Goal: Information Seeking & Learning: Check status

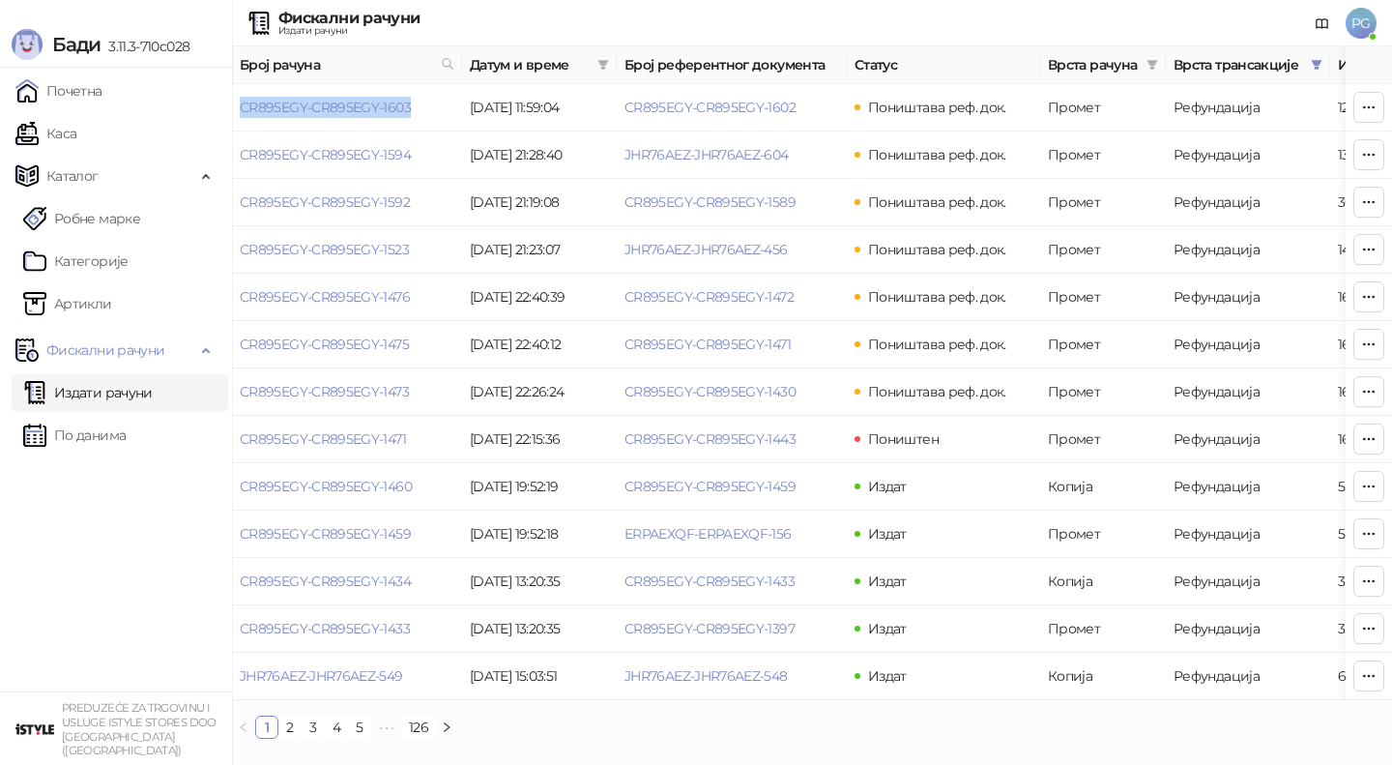
click at [111, 425] on link "По данима" at bounding box center [74, 435] width 102 height 39
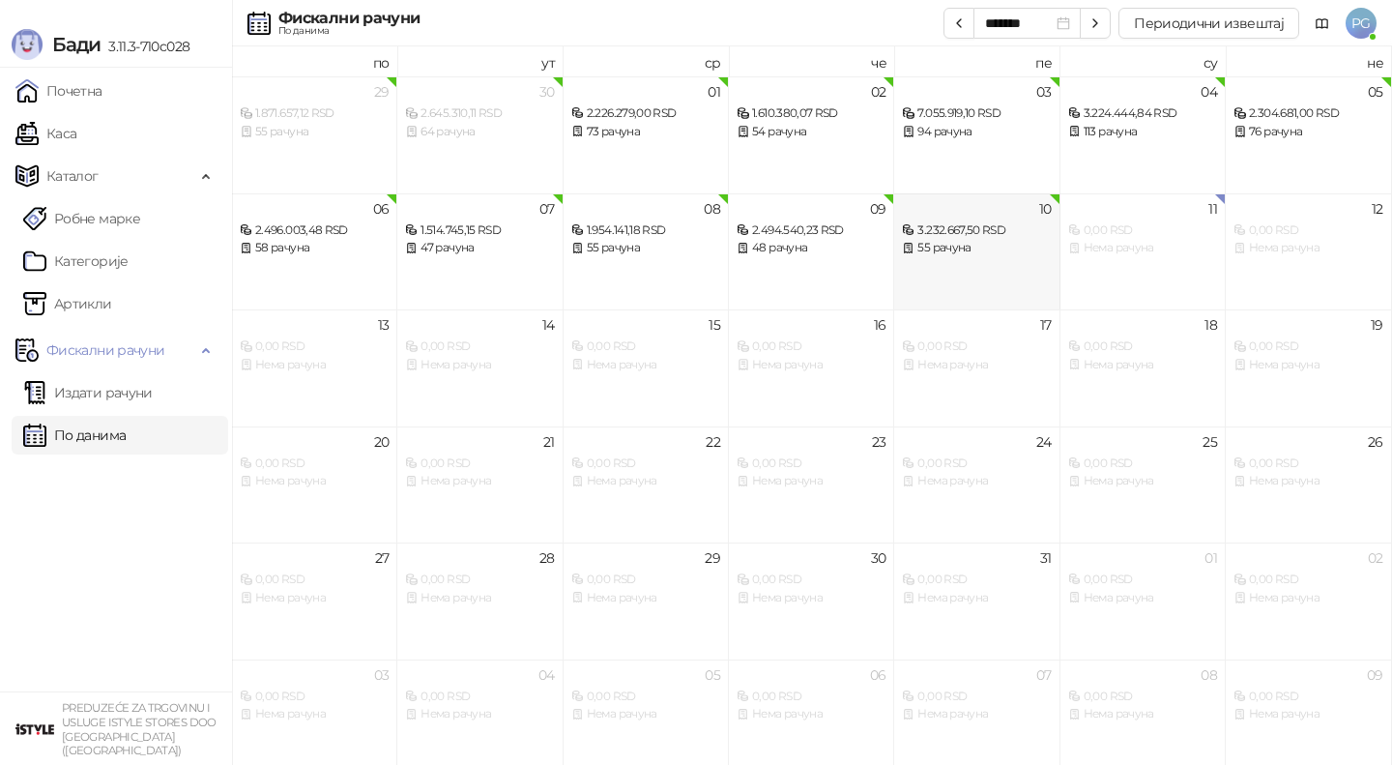
click at [923, 272] on div "10 3.232.667,50 RSD 55 рачуна" at bounding box center [976, 251] width 165 height 117
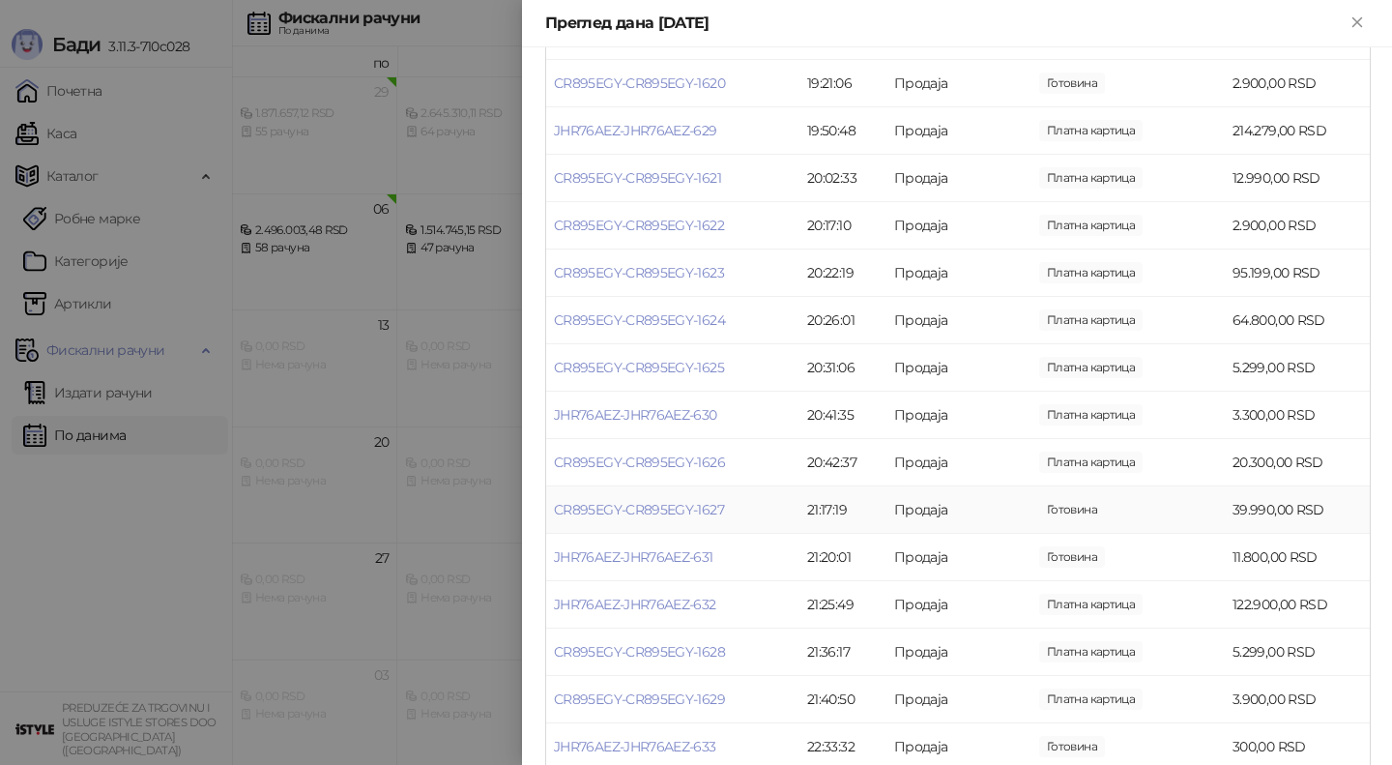
scroll to position [2235, 0]
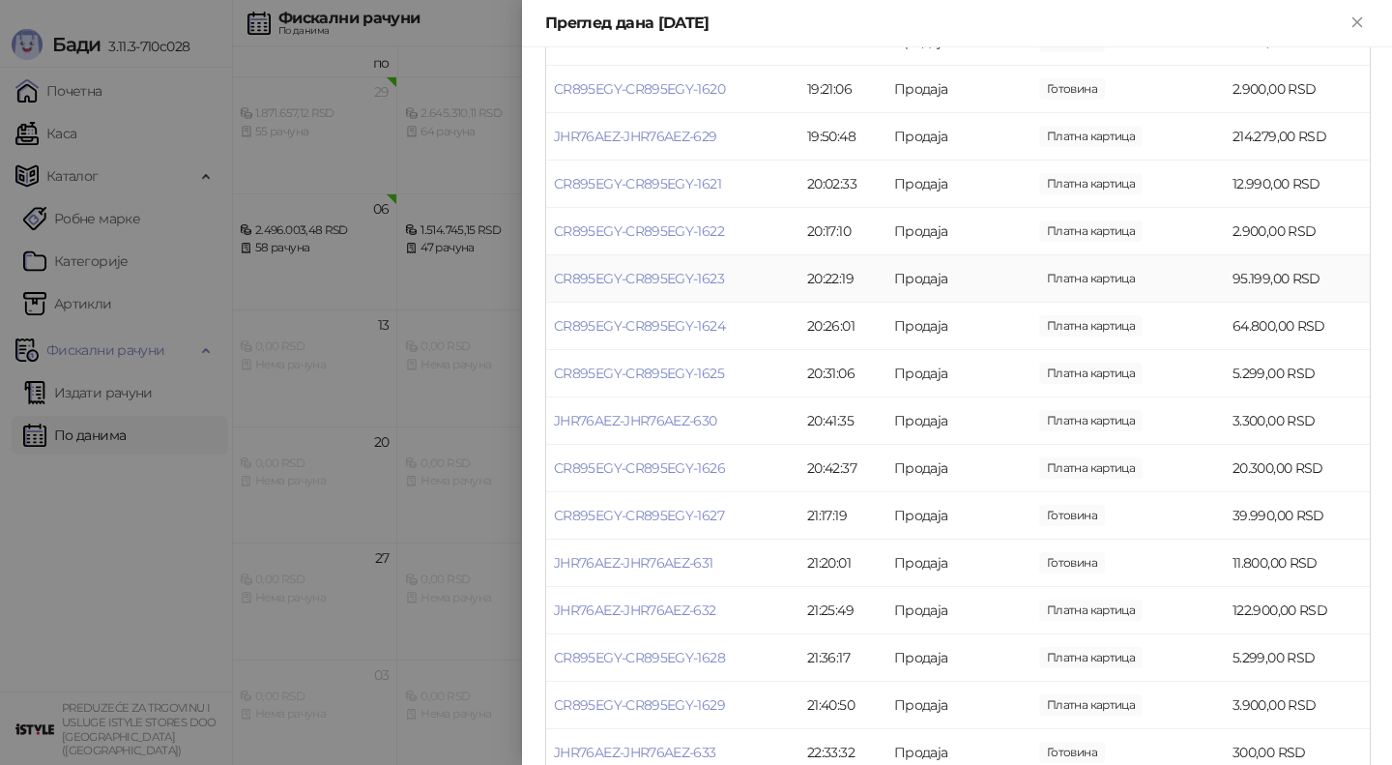
click at [614, 285] on td "CR895EGY-CR895EGY-1623" at bounding box center [672, 278] width 253 height 47
click at [610, 279] on link "CR895EGY-CR895EGY-1623" at bounding box center [639, 278] width 170 height 17
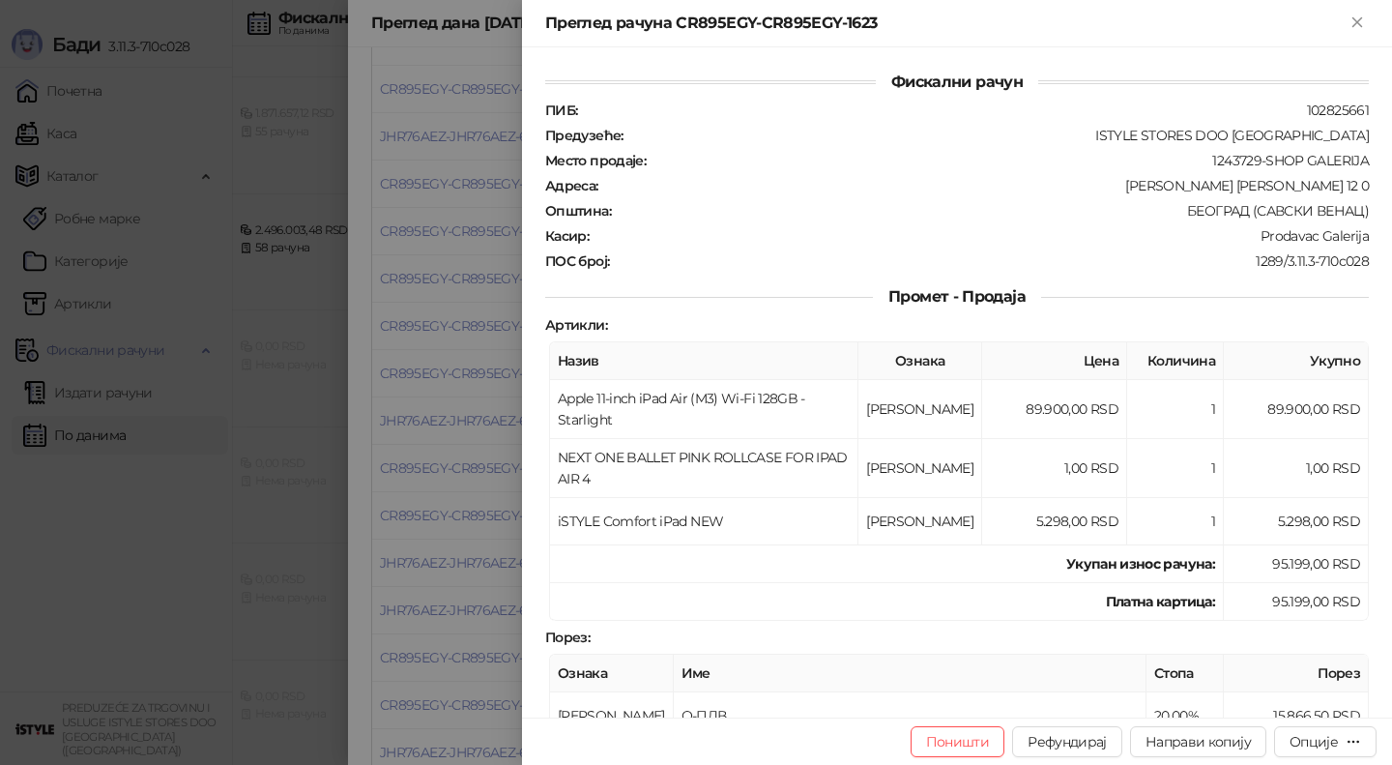
click at [491, 465] on div at bounding box center [696, 382] width 1392 height 765
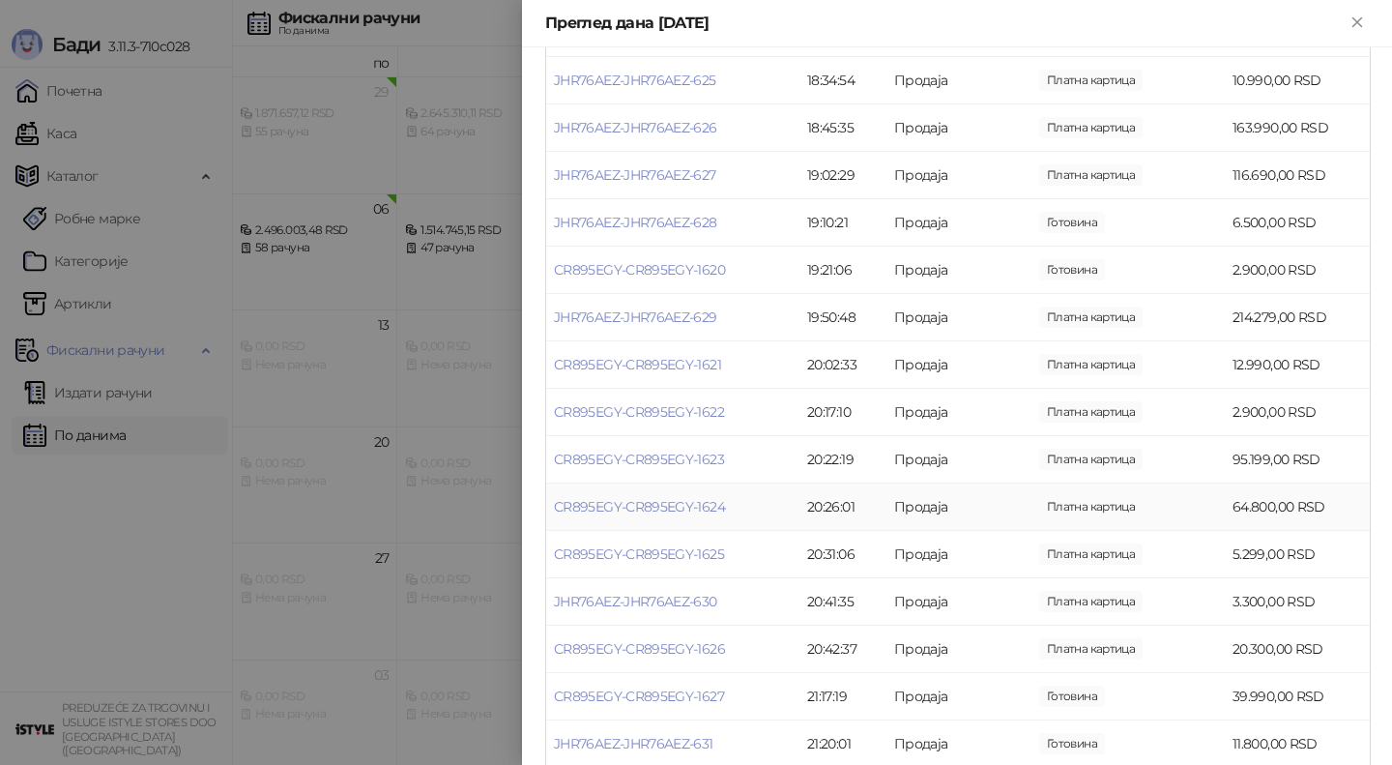
scroll to position [2052, 0]
click at [643, 316] on link "JHR76AEZ-JHR76AEZ-629" at bounding box center [635, 319] width 163 height 17
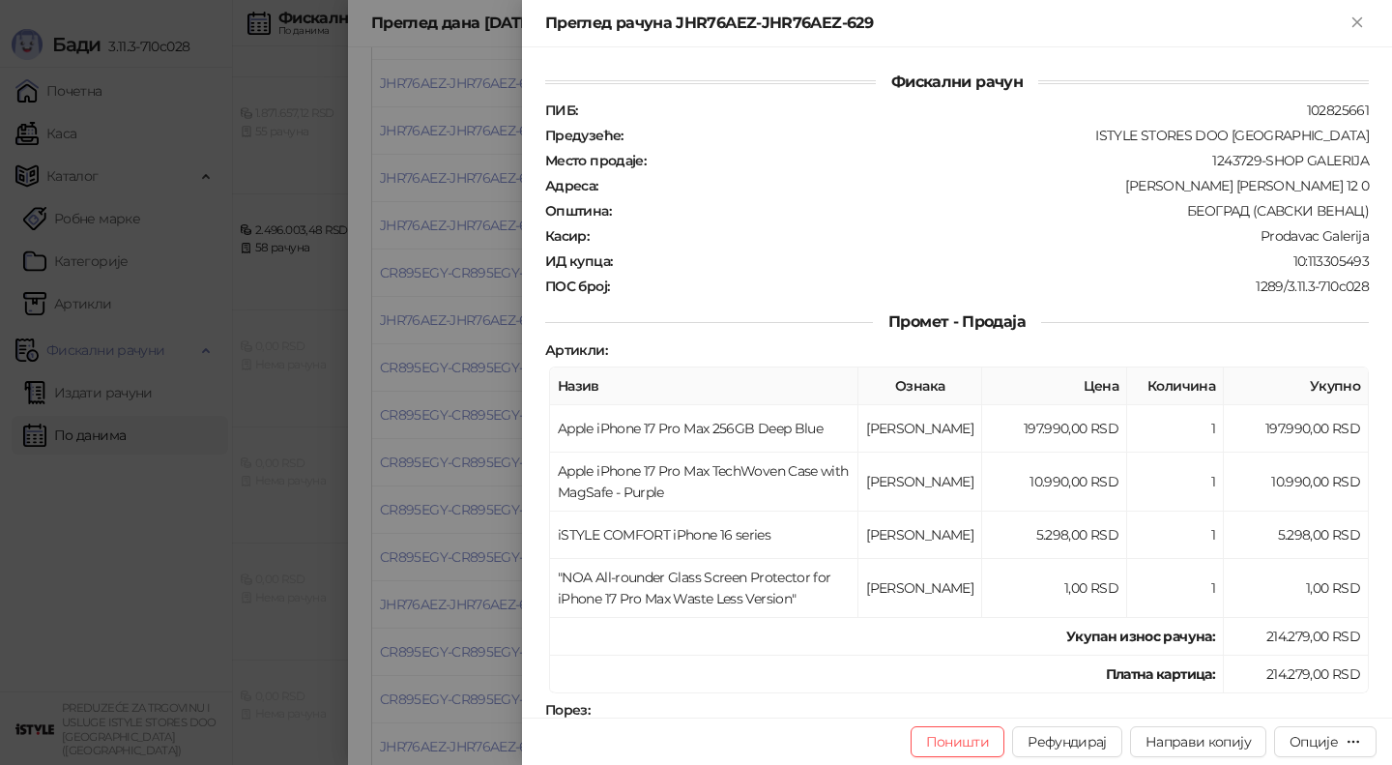
click at [431, 359] on div at bounding box center [696, 382] width 1392 height 765
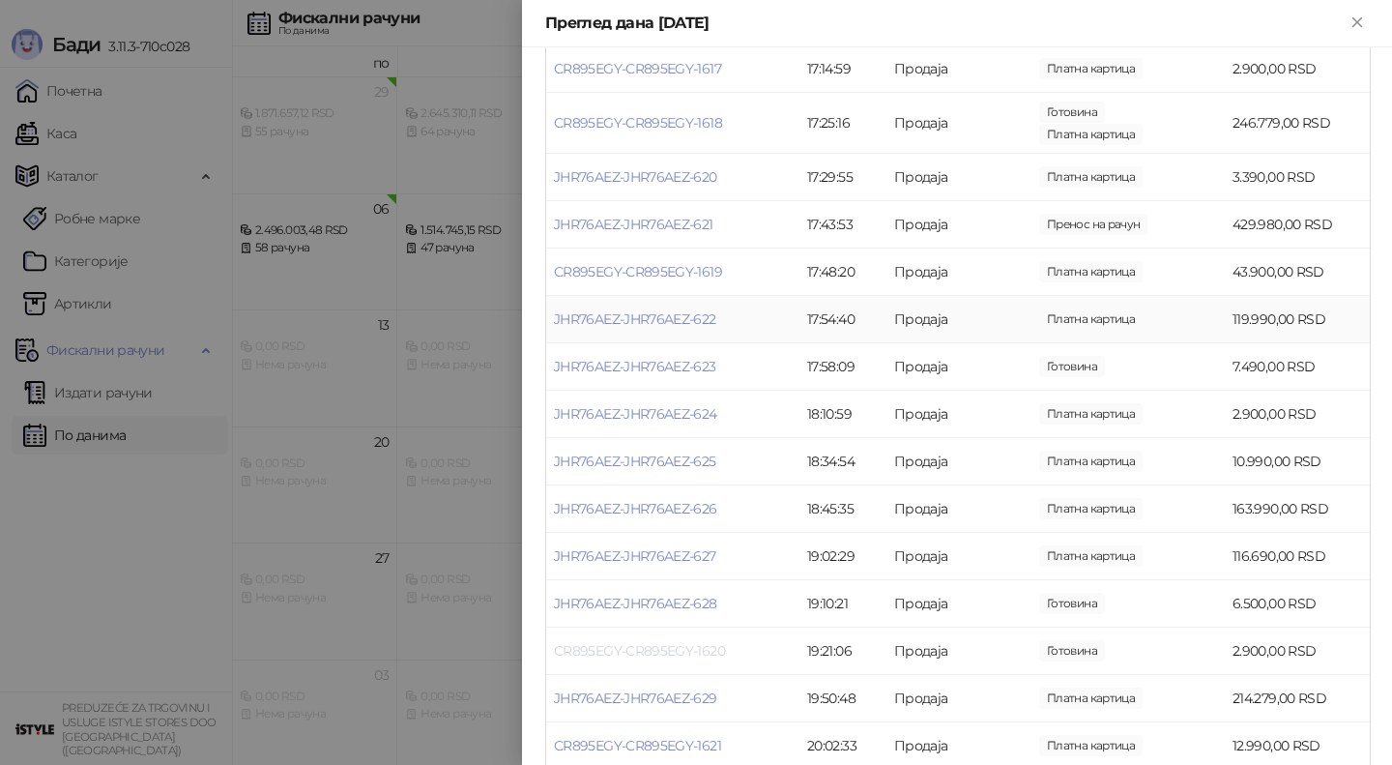
scroll to position [1662, 0]
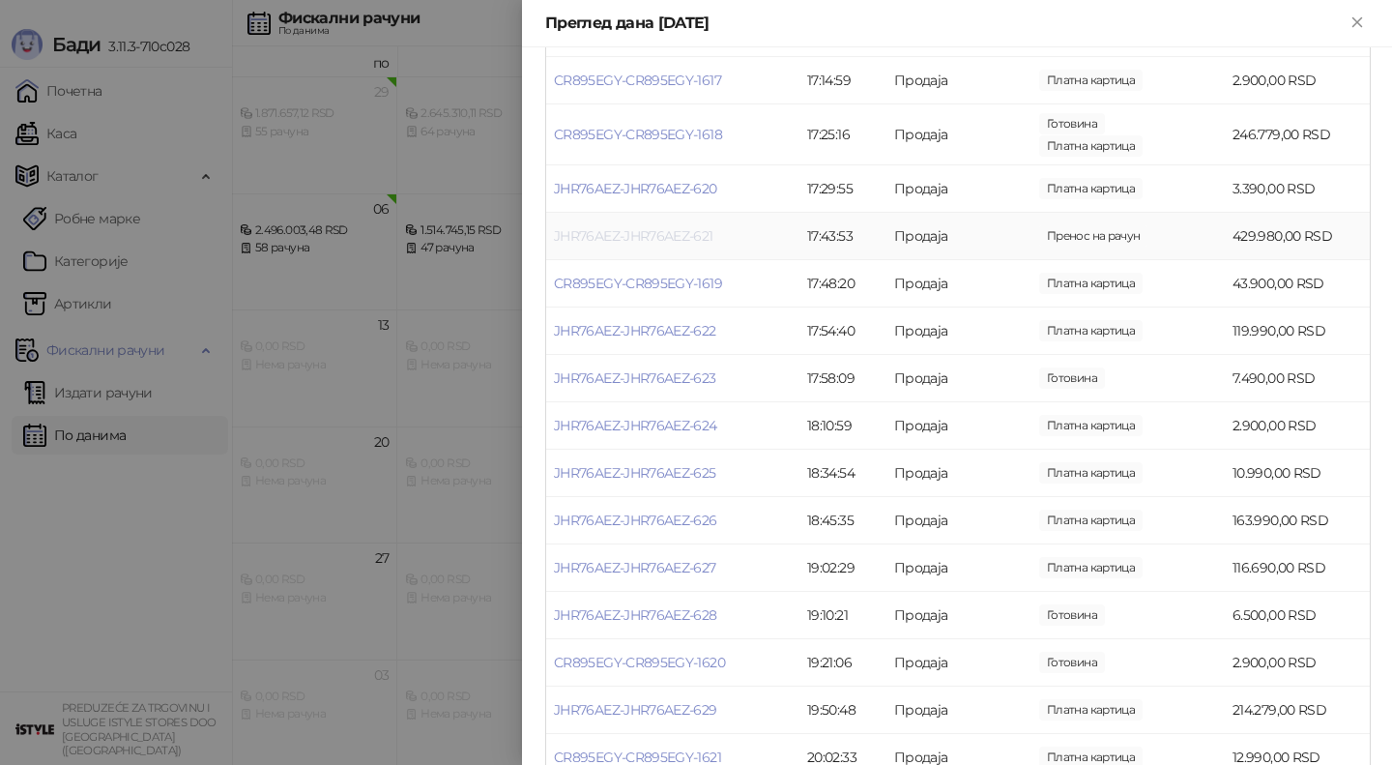
click at [634, 238] on link "JHR76AEZ-JHR76AEZ-621" at bounding box center [634, 235] width 160 height 17
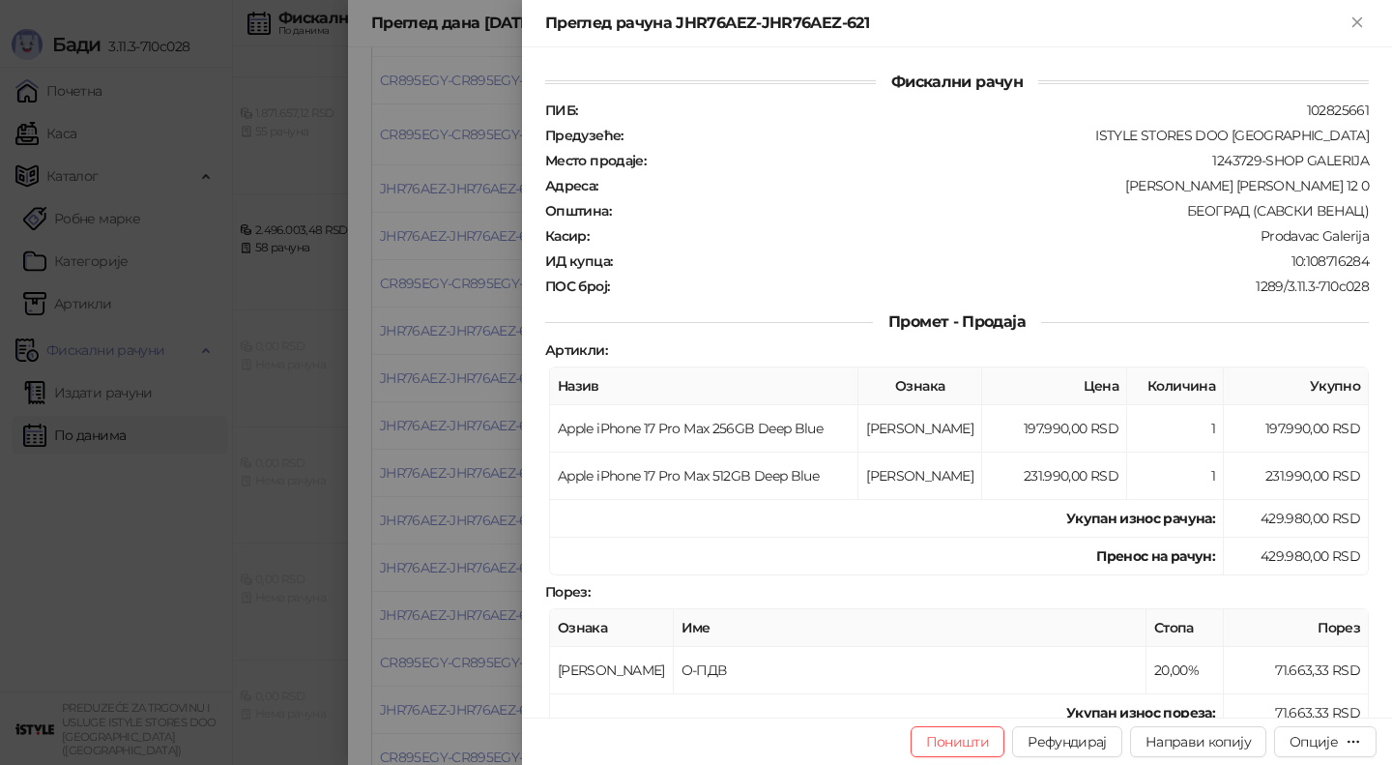
click at [436, 307] on div at bounding box center [696, 382] width 1392 height 765
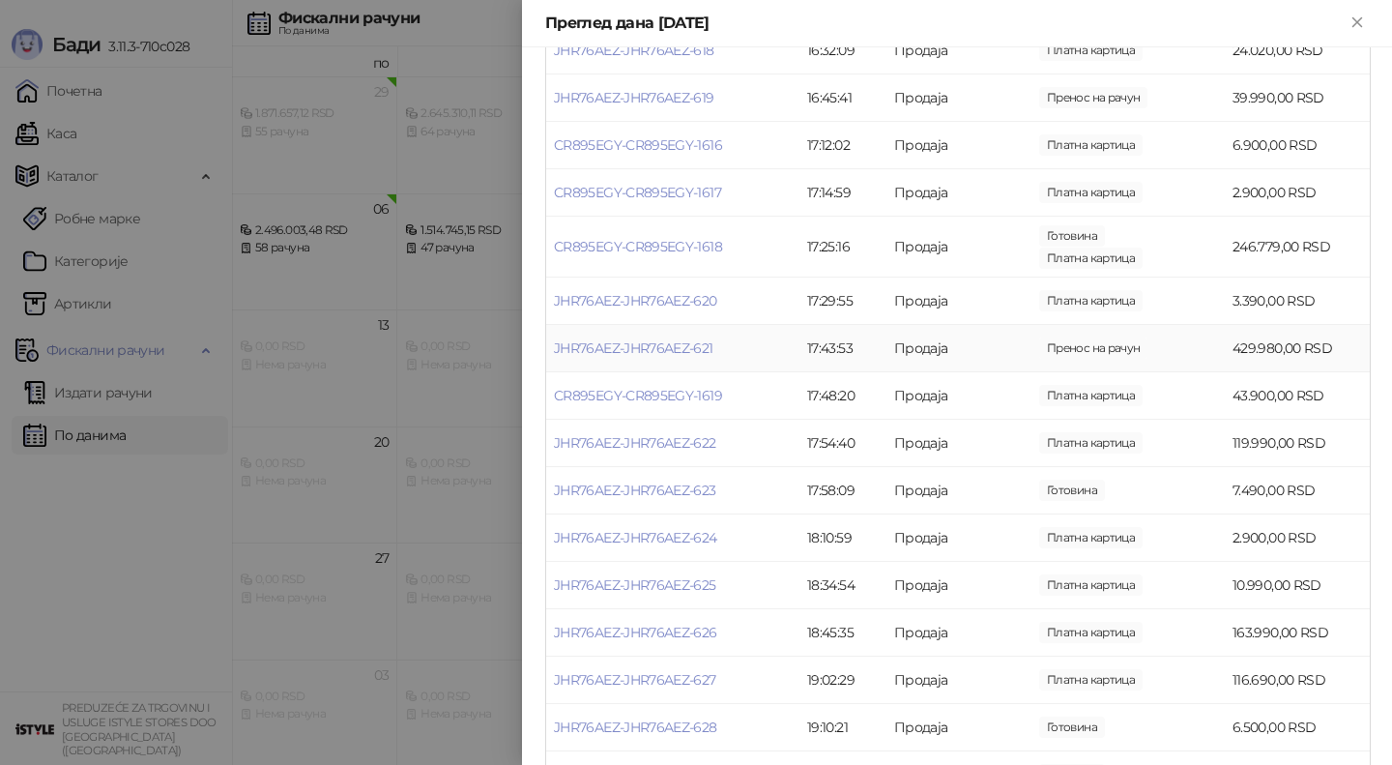
scroll to position [1547, 0]
click at [659, 249] on link "CR895EGY-CR895EGY-1618" at bounding box center [638, 249] width 168 height 17
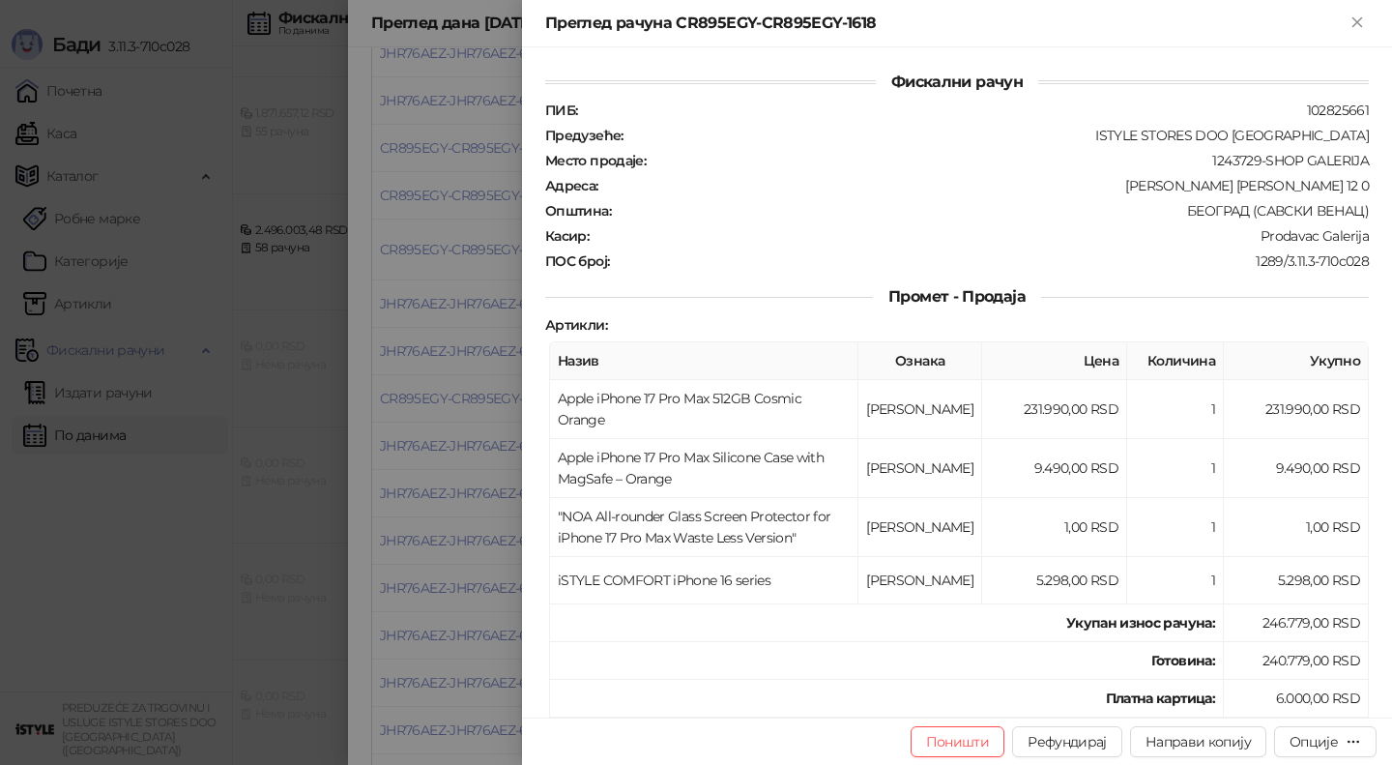
click at [473, 301] on div at bounding box center [696, 382] width 1392 height 765
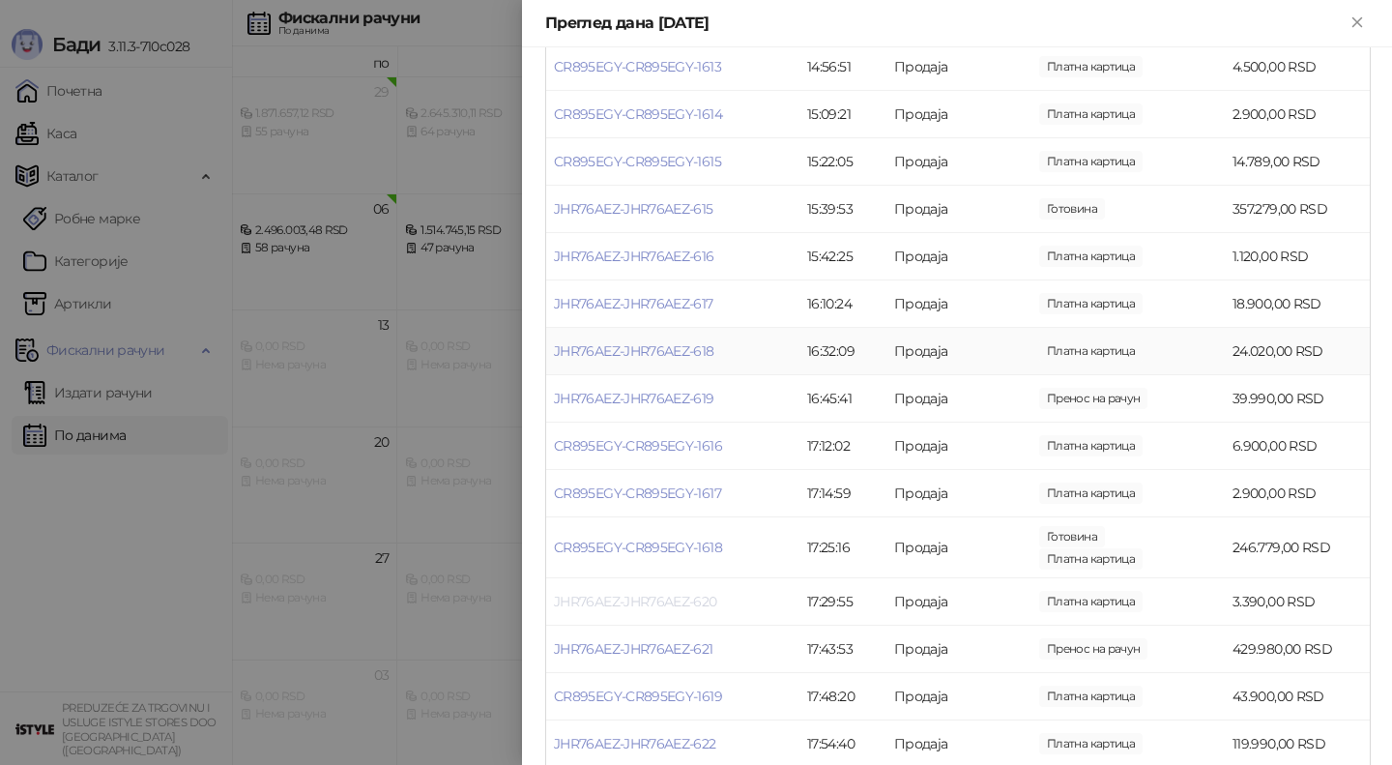
scroll to position [1243, 0]
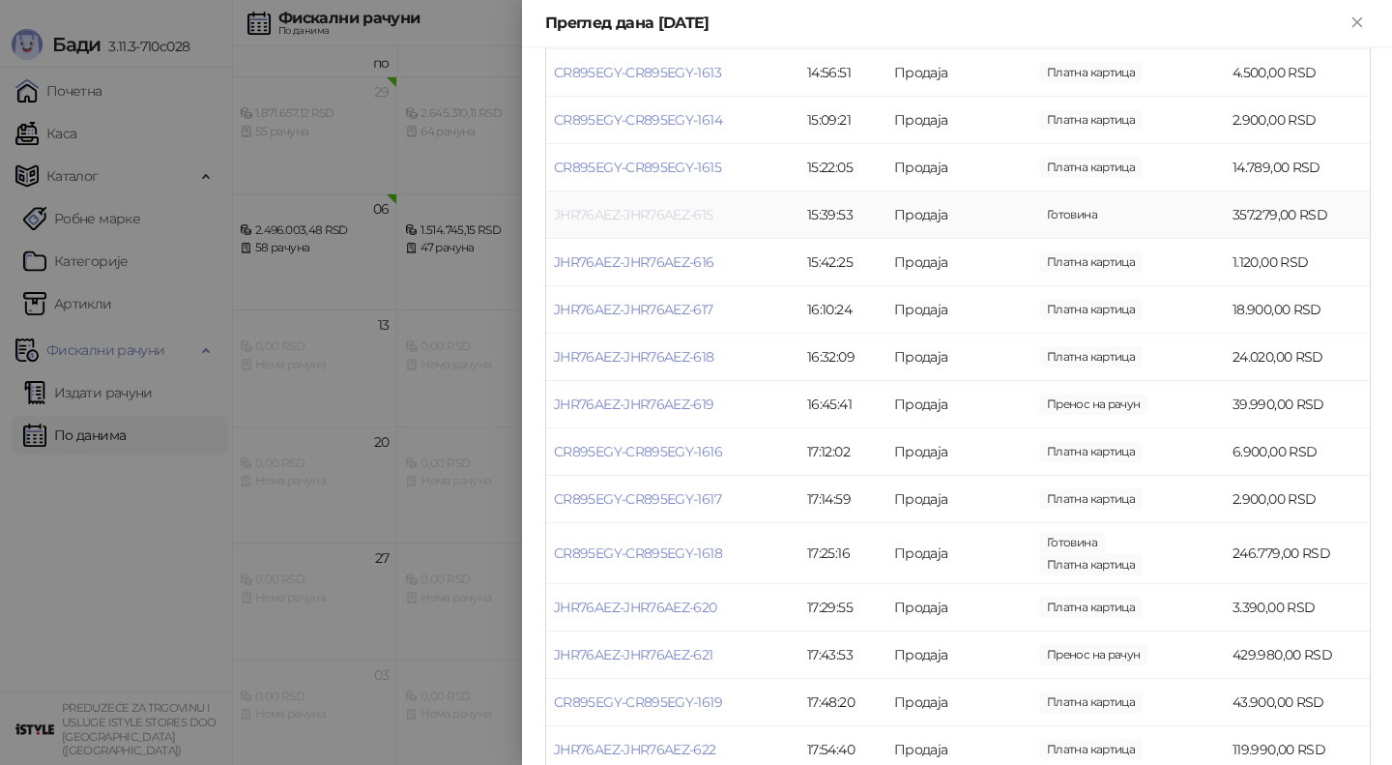
click at [620, 216] on link "JHR76AEZ-JHR76AEZ-615" at bounding box center [634, 214] width 160 height 17
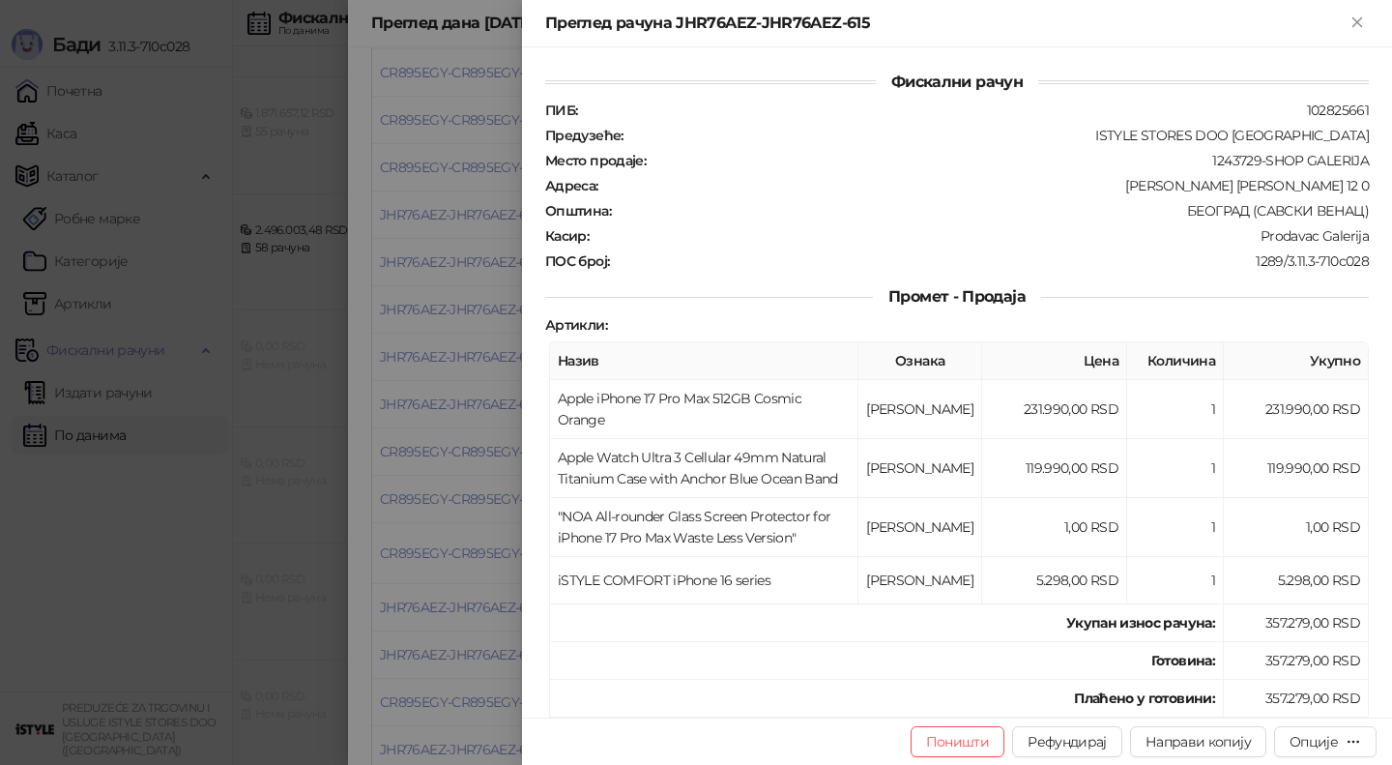
click at [459, 314] on div at bounding box center [696, 382] width 1392 height 765
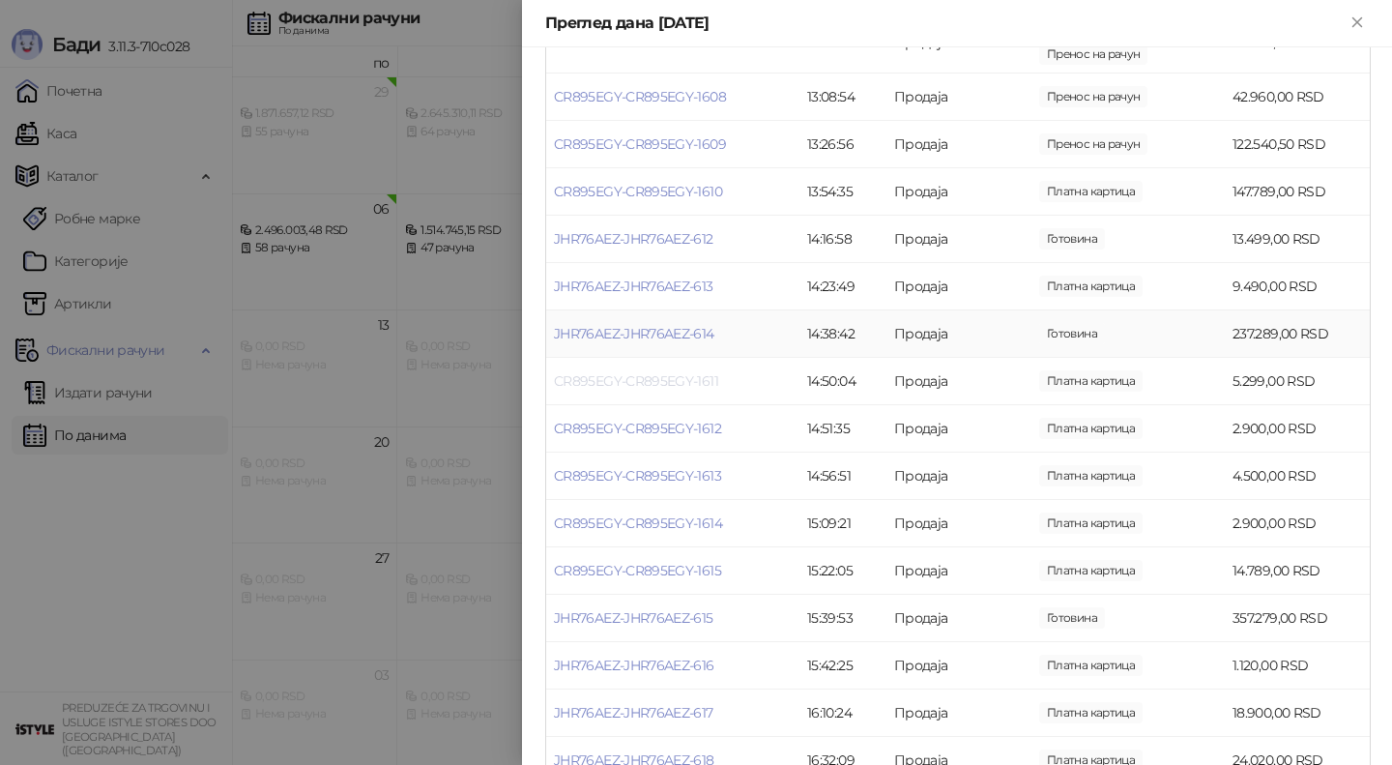
scroll to position [804, 0]
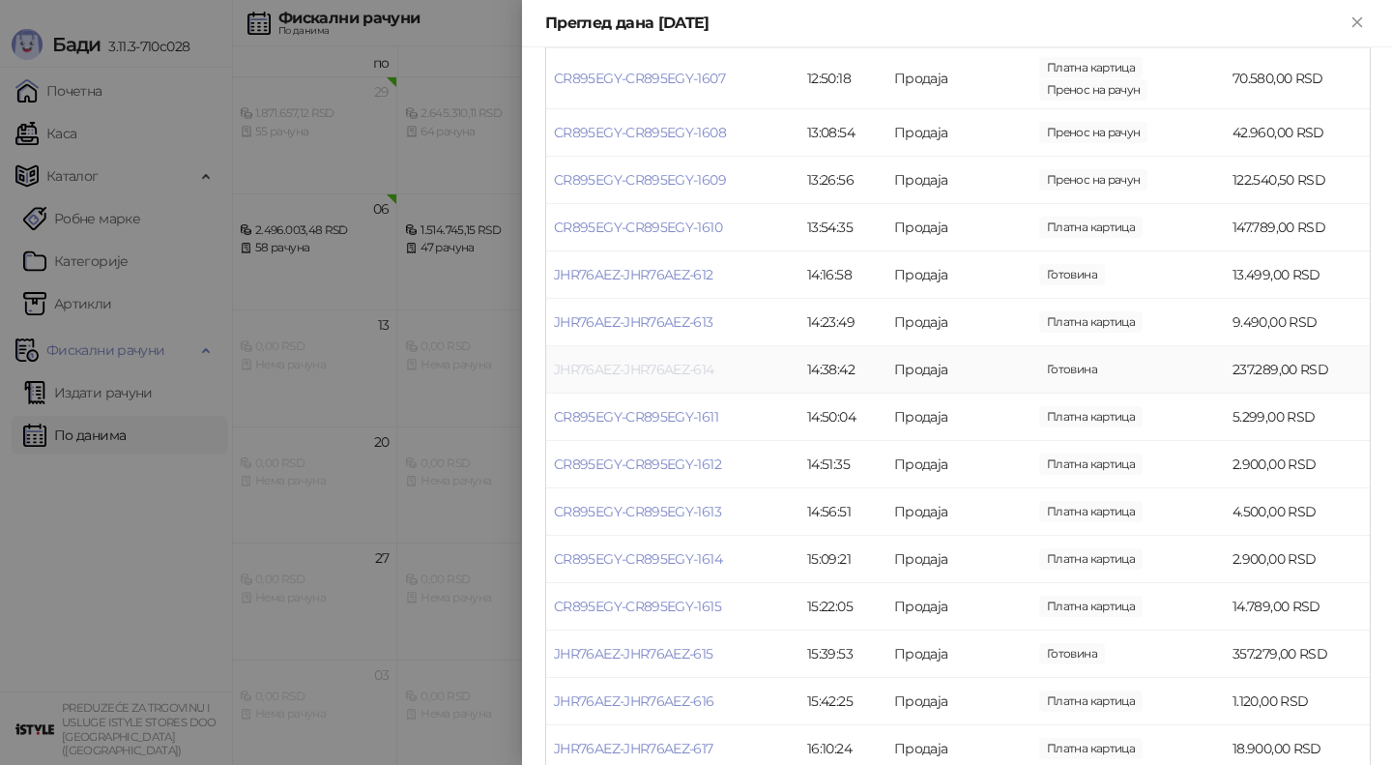
click at [621, 364] on link "JHR76AEZ-JHR76AEZ-614" at bounding box center [634, 369] width 160 height 17
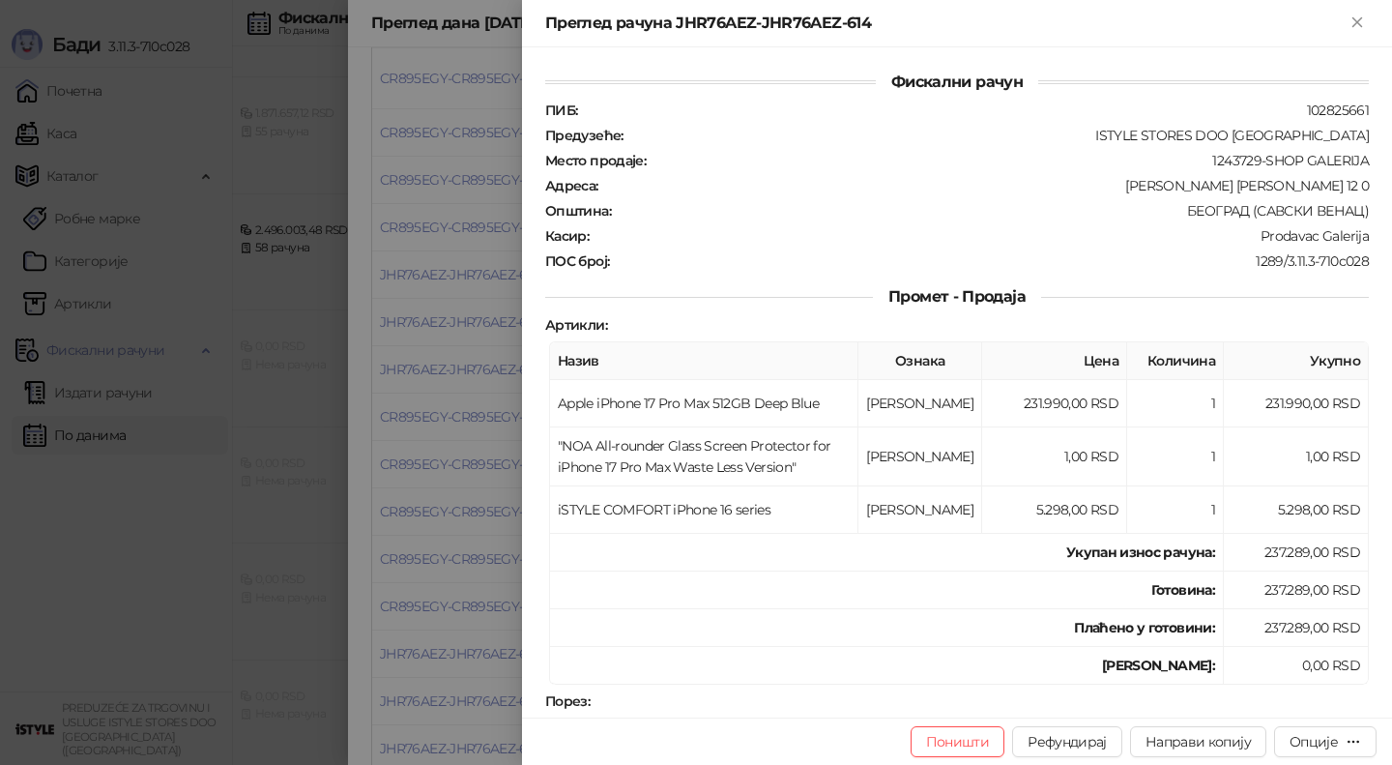
click at [446, 354] on div at bounding box center [696, 382] width 1392 height 765
